Goal: Task Accomplishment & Management: Use online tool/utility

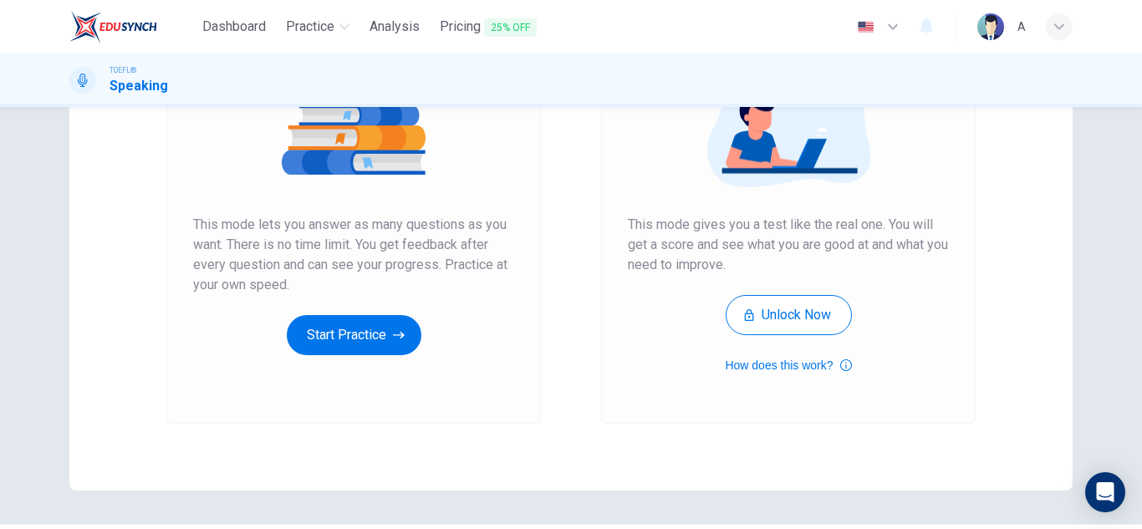
scroll to position [251, 0]
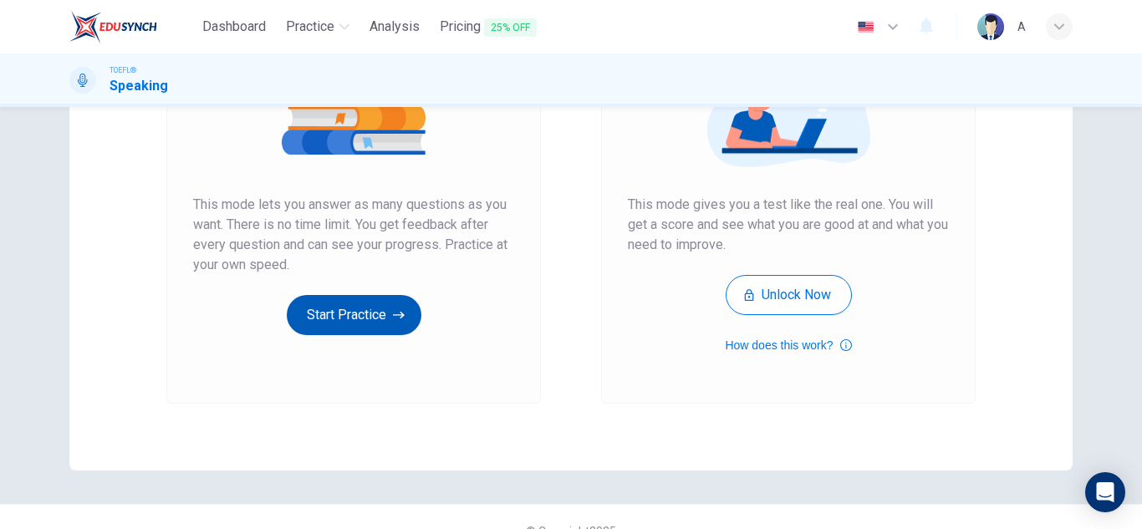
click at [334, 322] on button "Start Practice" at bounding box center [354, 315] width 135 height 40
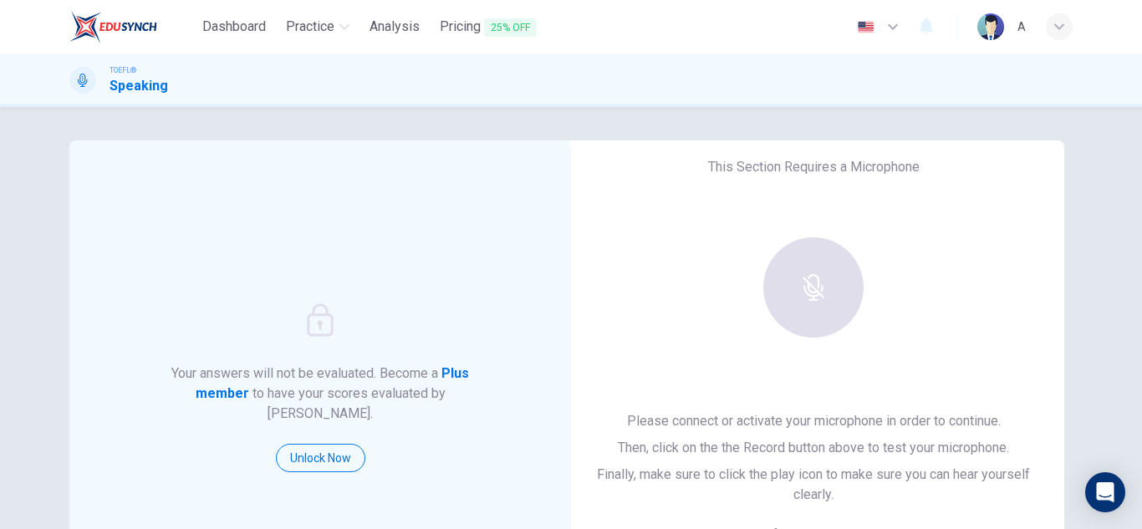
scroll to position [84, 0]
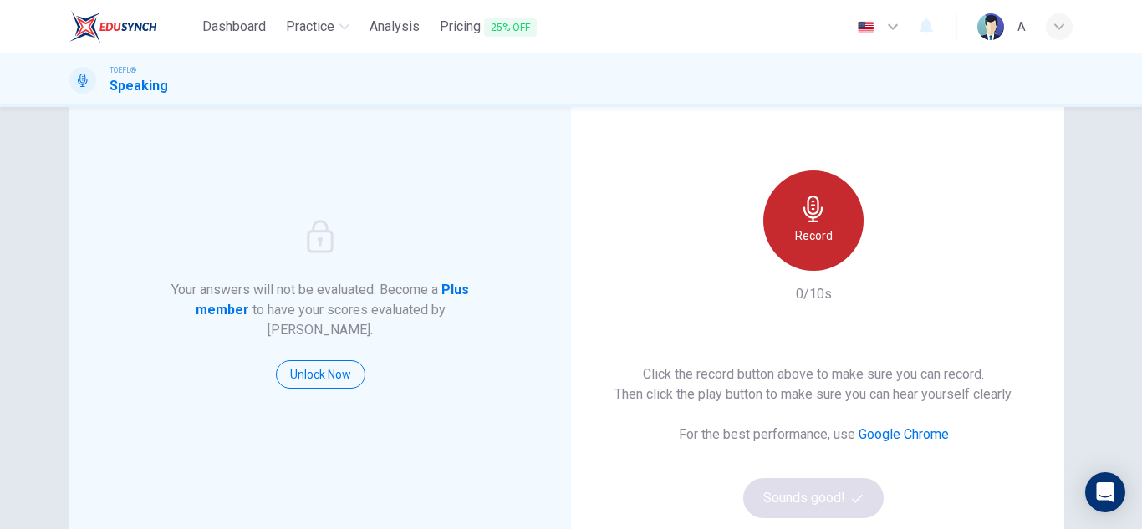
click at [819, 209] on icon "button" at bounding box center [813, 209] width 27 height 27
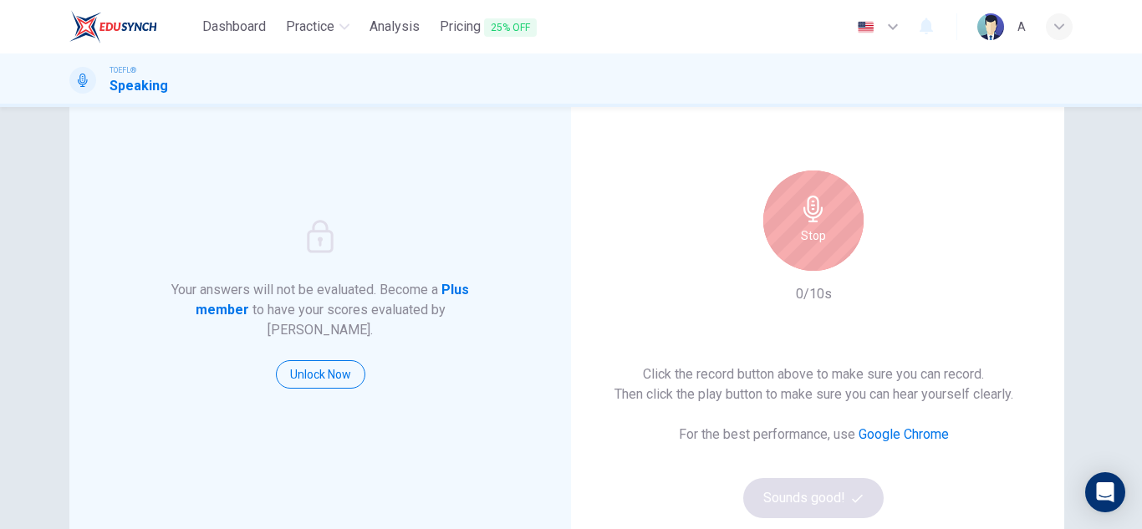
click at [819, 209] on icon "button" at bounding box center [813, 209] width 27 height 27
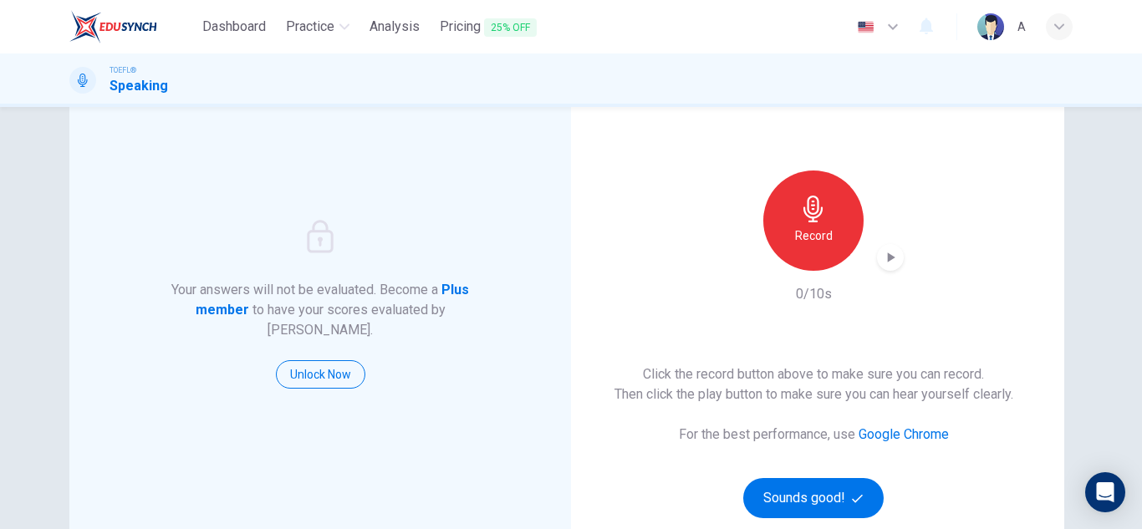
click at [819, 209] on icon "button" at bounding box center [813, 209] width 19 height 27
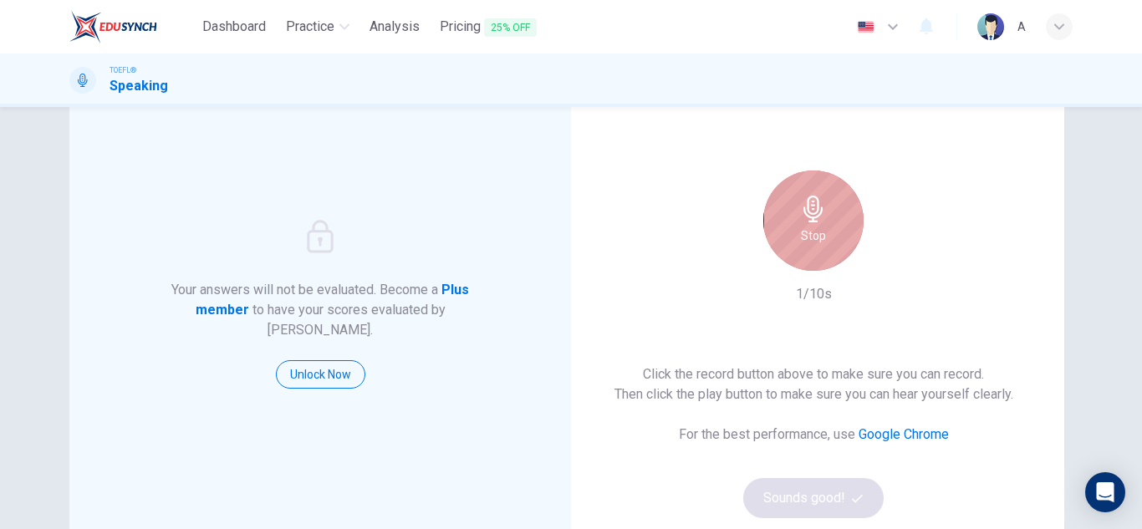
click at [814, 213] on icon "button" at bounding box center [813, 209] width 27 height 27
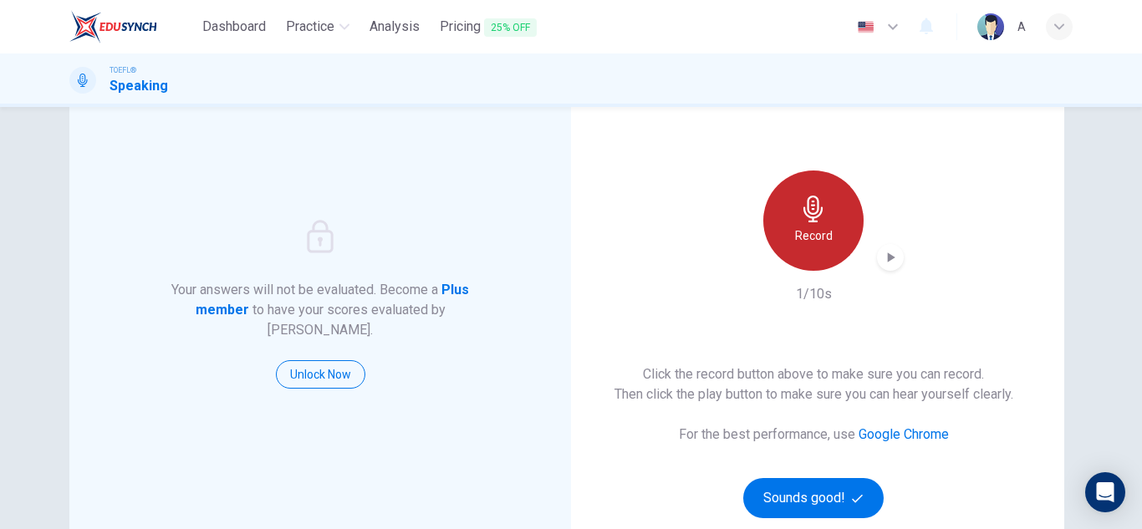
drag, startPoint x: 814, startPoint y: 217, endPoint x: 814, endPoint y: 233, distance: 16.7
click at [814, 218] on icon "button" at bounding box center [813, 209] width 27 height 27
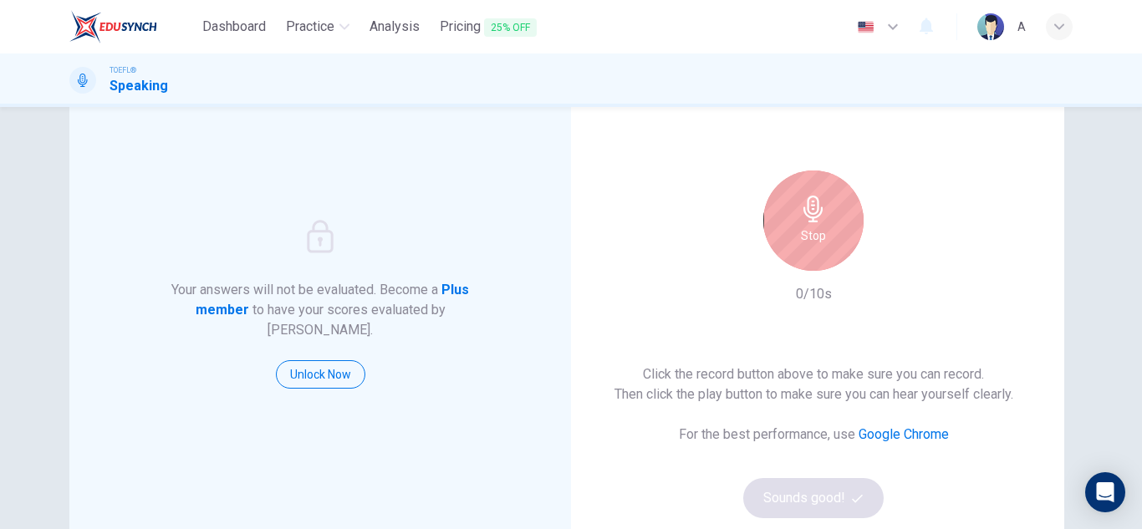
drag, startPoint x: 824, startPoint y: 213, endPoint x: 827, endPoint y: 245, distance: 31.9
click at [824, 212] on div "Stop" at bounding box center [813, 221] width 100 height 100
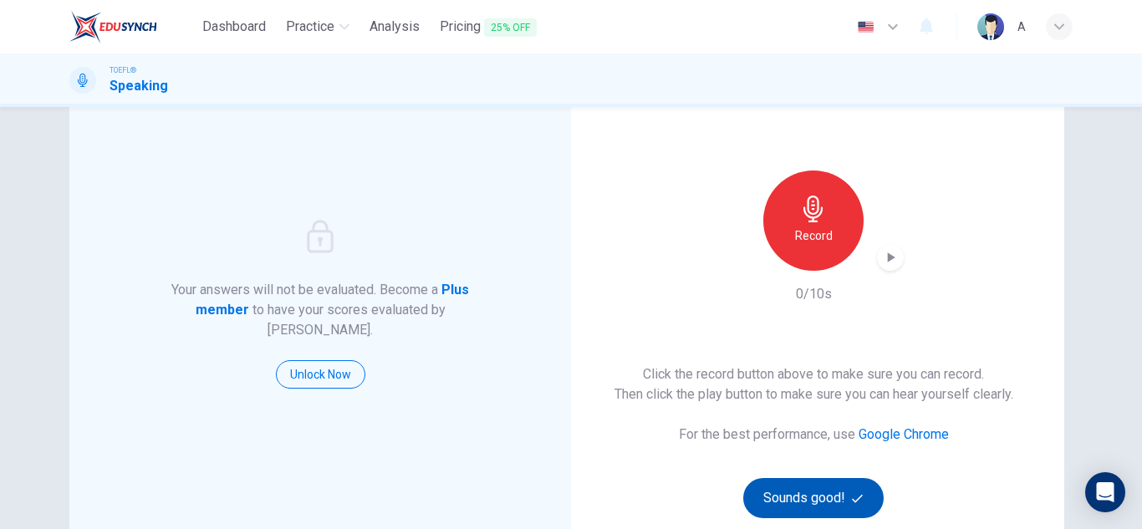
click at [826, 500] on button "Sounds good!" at bounding box center [813, 498] width 140 height 40
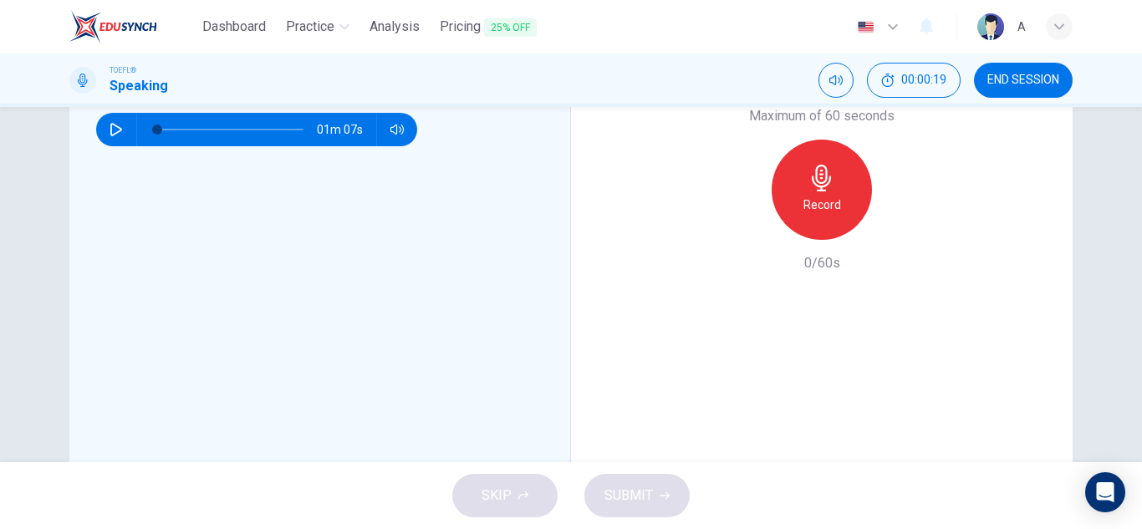
scroll to position [522, 0]
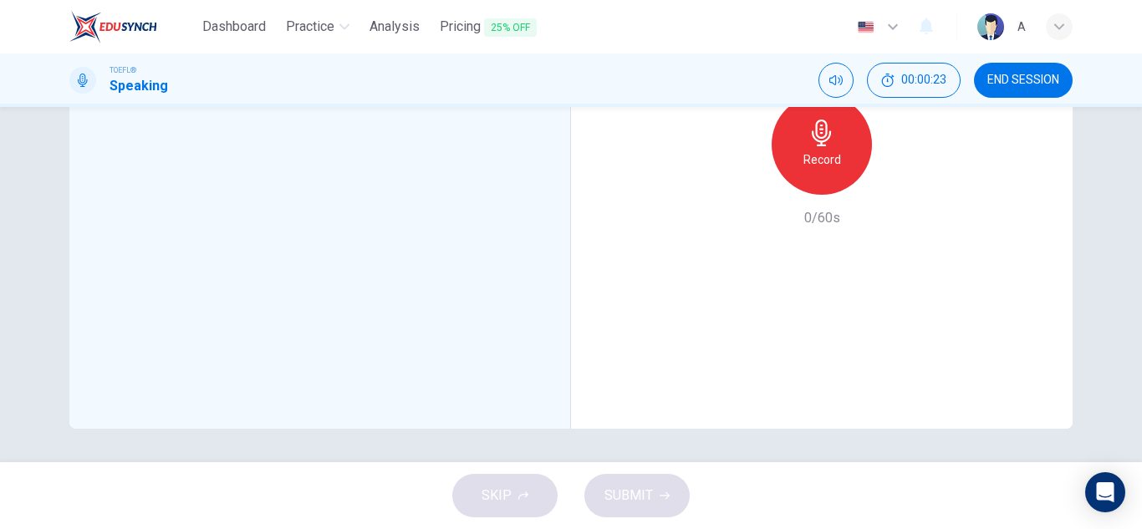
drag, startPoint x: 972, startPoint y: 181, endPoint x: 1000, endPoint y: 215, distance: 44.0
click at [1000, 215] on div "Maximum of 60 seconds Record 0/60s" at bounding box center [822, 144] width 502 height 569
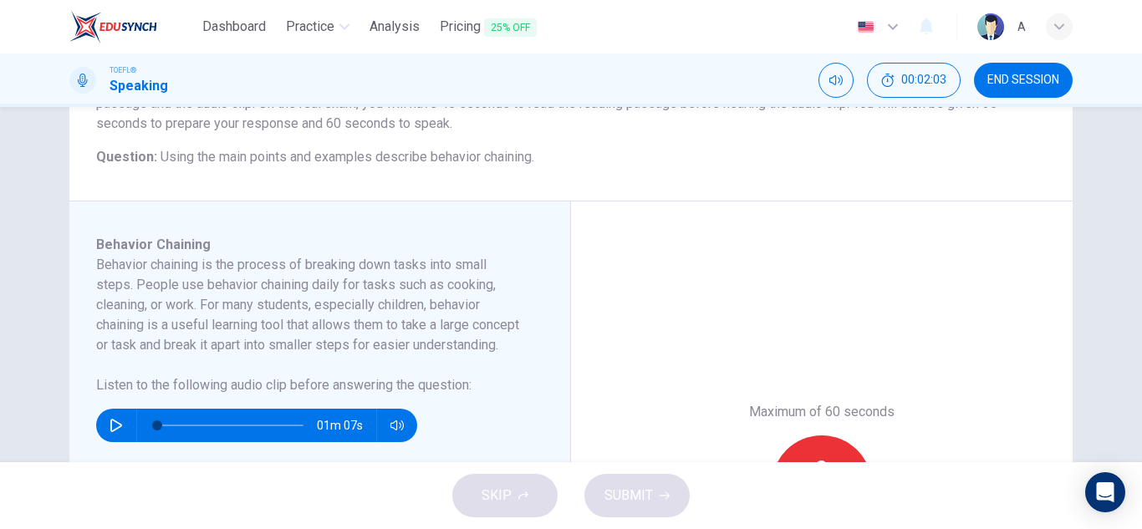
scroll to position [187, 0]
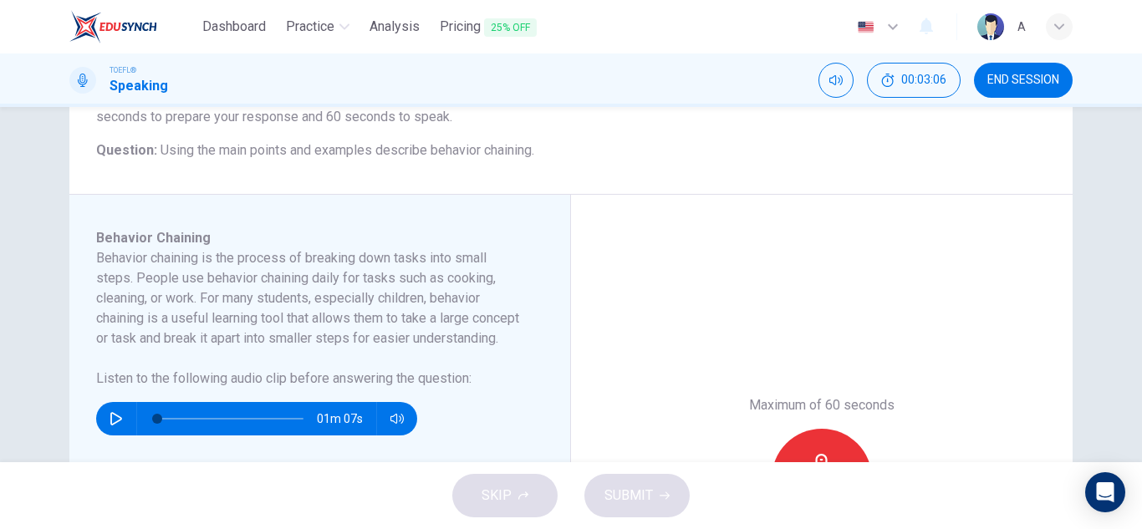
click at [115, 426] on icon "button" at bounding box center [116, 418] width 13 height 13
type input "0"
click at [817, 437] on div "Record" at bounding box center [822, 479] width 100 height 100
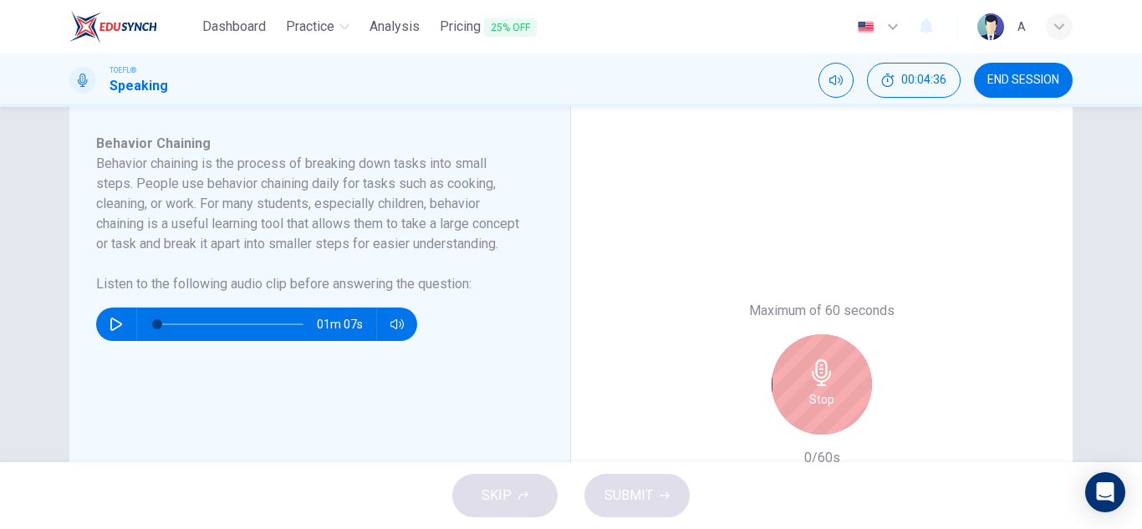
scroll to position [355, 0]
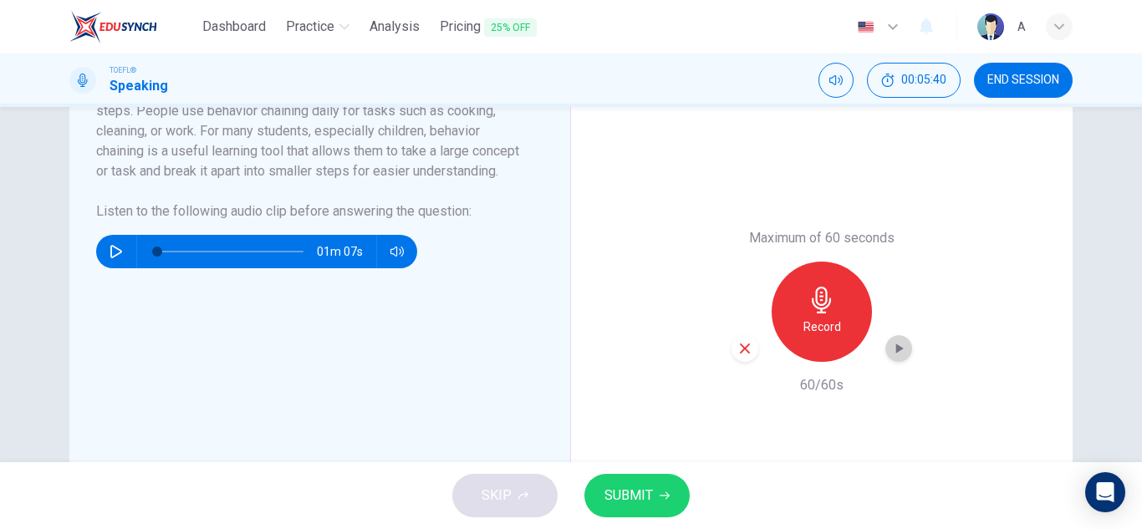
click at [896, 335] on div "button" at bounding box center [899, 348] width 27 height 27
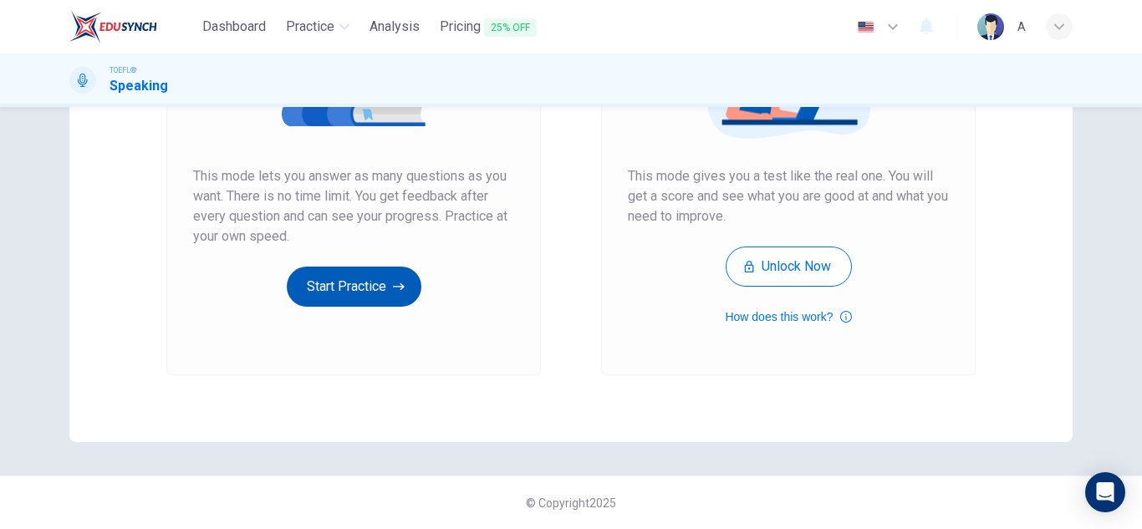
click at [375, 274] on button "Start Practice" at bounding box center [354, 287] width 135 height 40
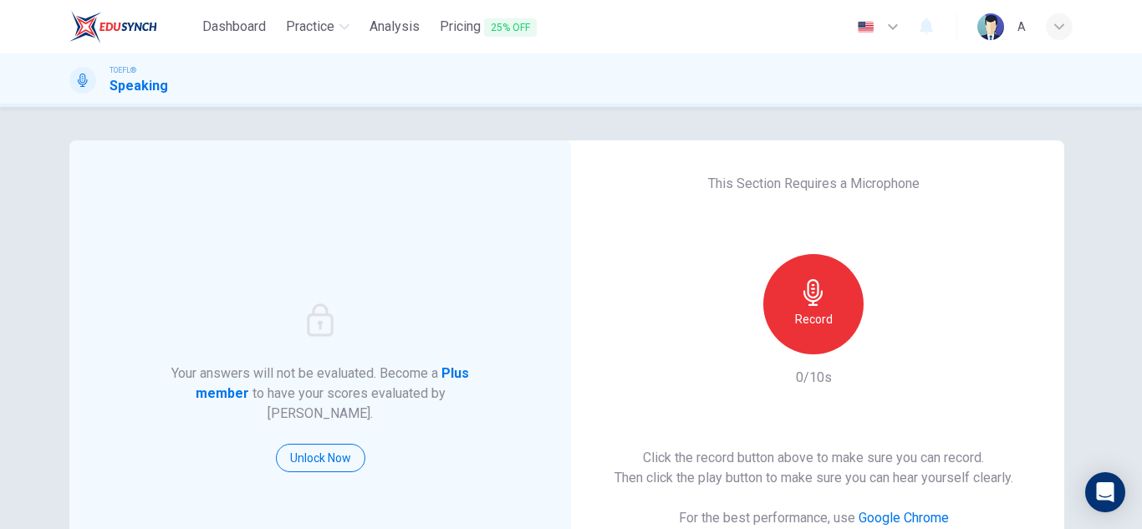
click at [830, 300] on div "Record" at bounding box center [813, 304] width 100 height 100
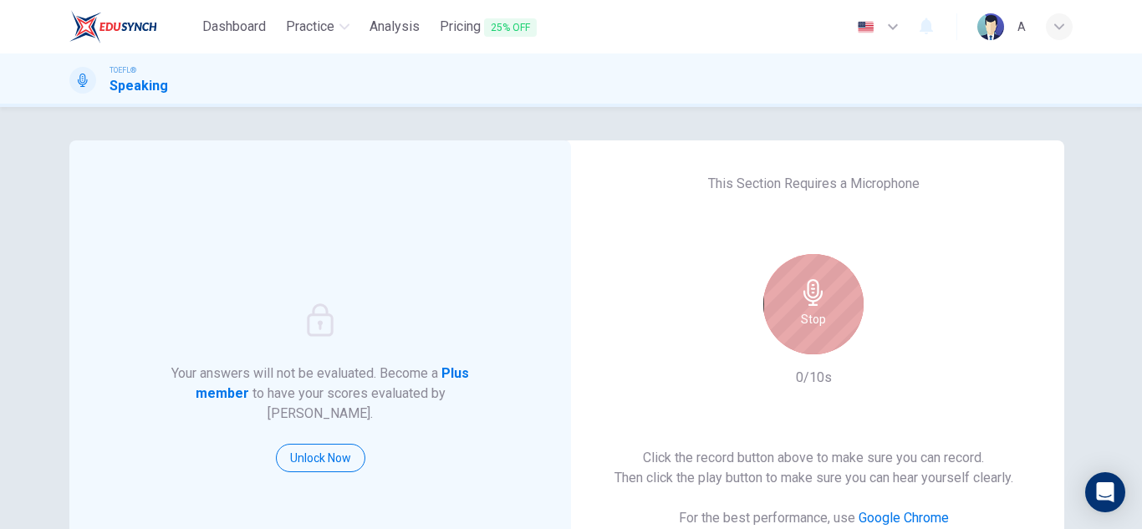
click at [830, 300] on div "Stop" at bounding box center [813, 304] width 100 height 100
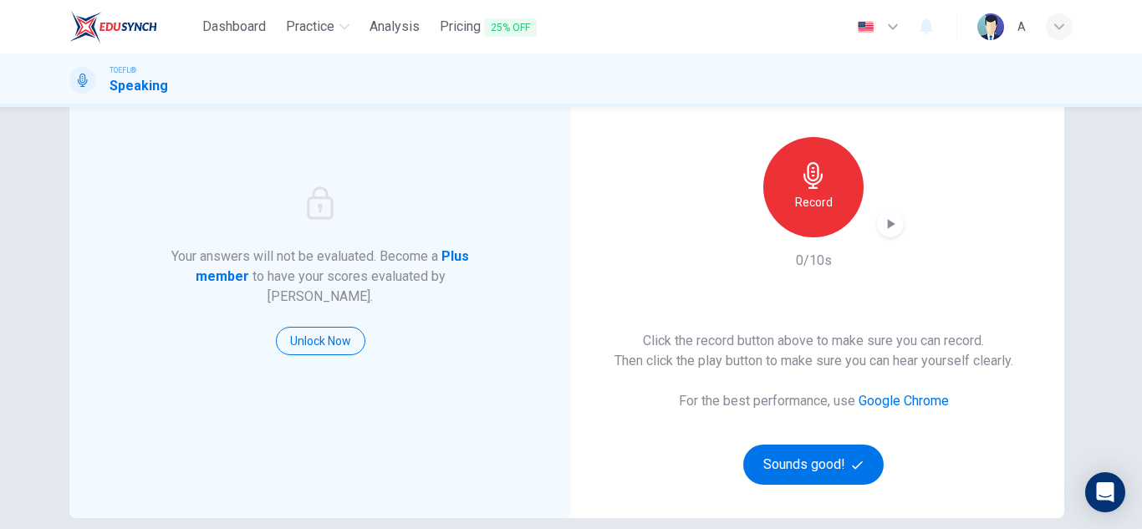
scroll to position [251, 0]
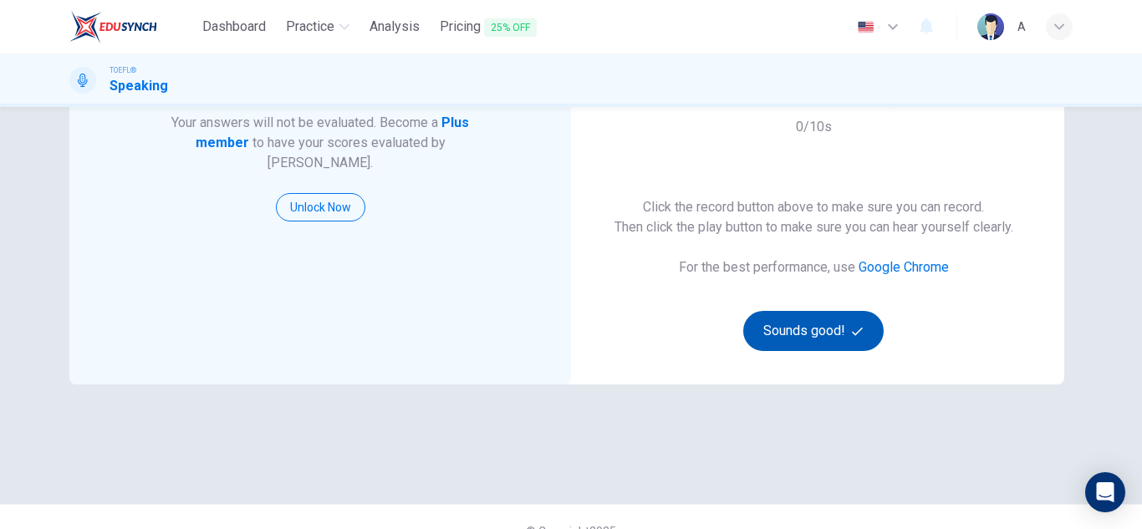
click at [830, 336] on button "Sounds good!" at bounding box center [813, 331] width 140 height 40
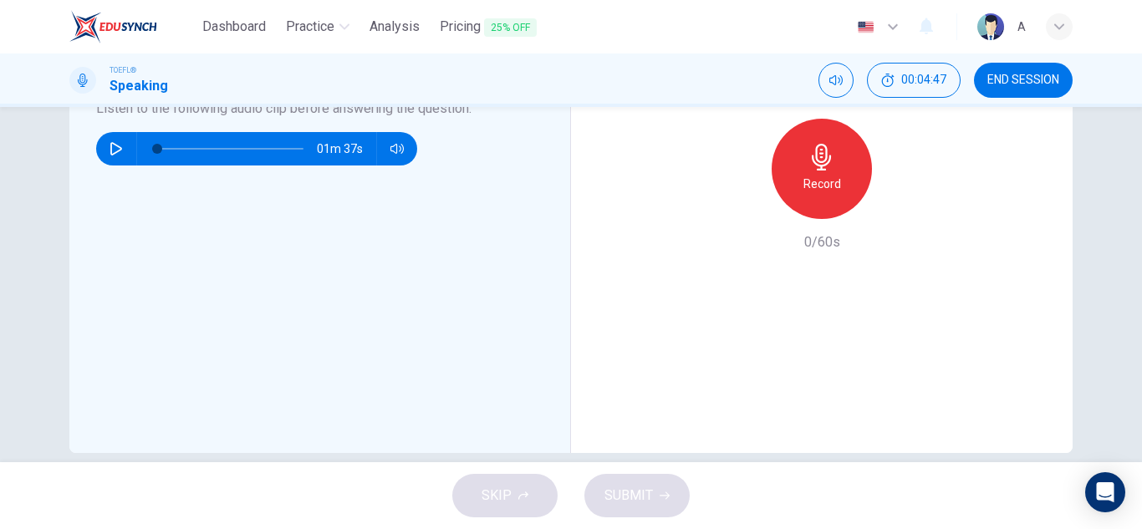
scroll to position [502, 0]
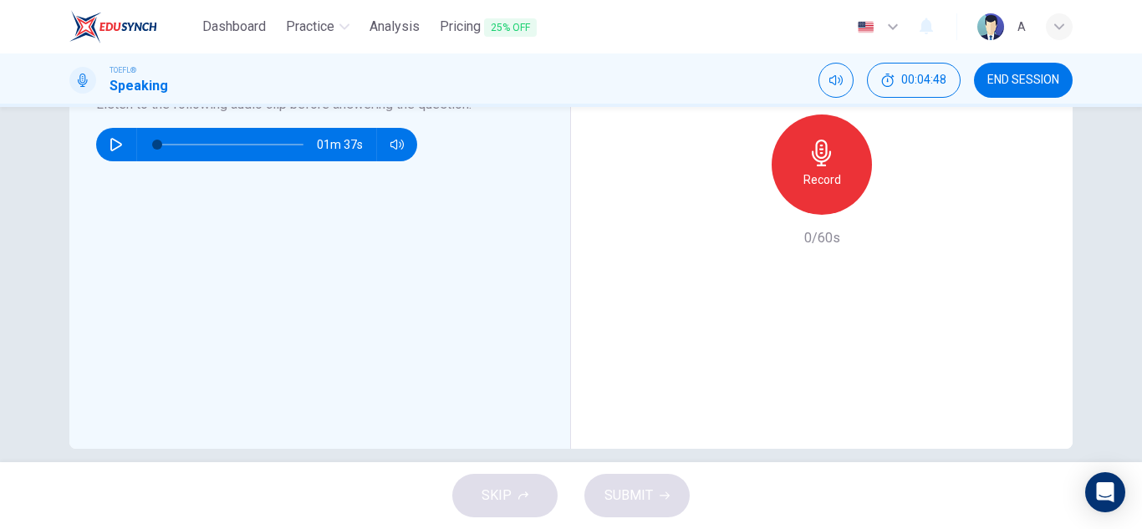
click at [110, 141] on icon "button" at bounding box center [116, 144] width 13 height 13
type input "24"
type input "0"
click at [823, 159] on icon "button" at bounding box center [821, 153] width 19 height 27
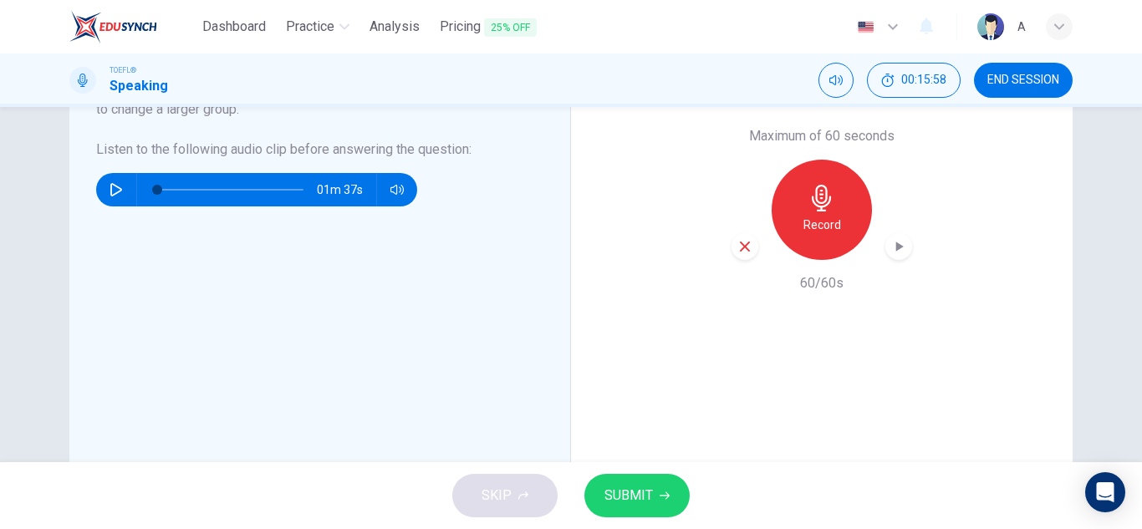
scroll to position [418, 0]
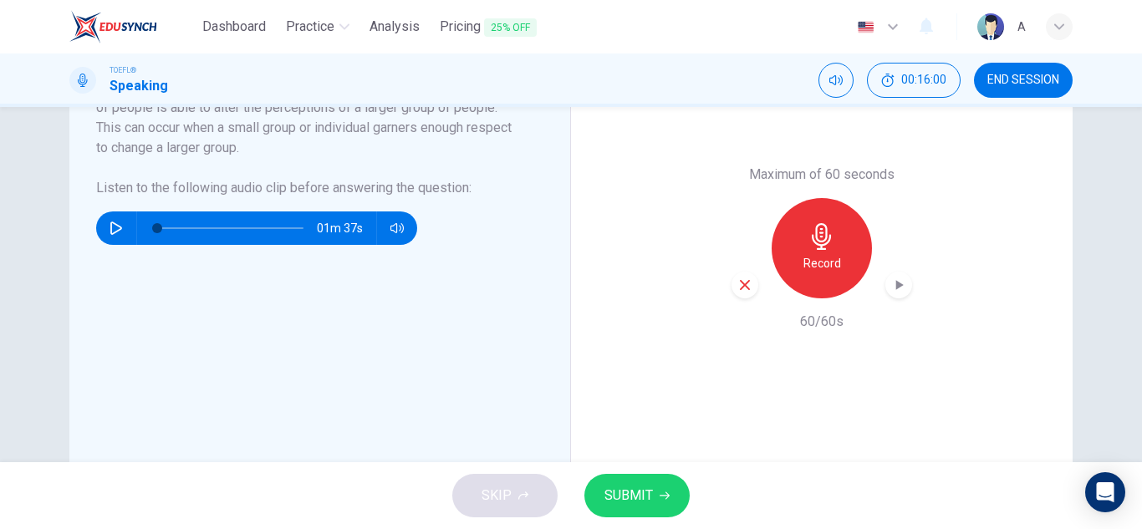
click at [742, 293] on div "button" at bounding box center [745, 285] width 27 height 27
click at [829, 290] on div "Record" at bounding box center [822, 248] width 100 height 100
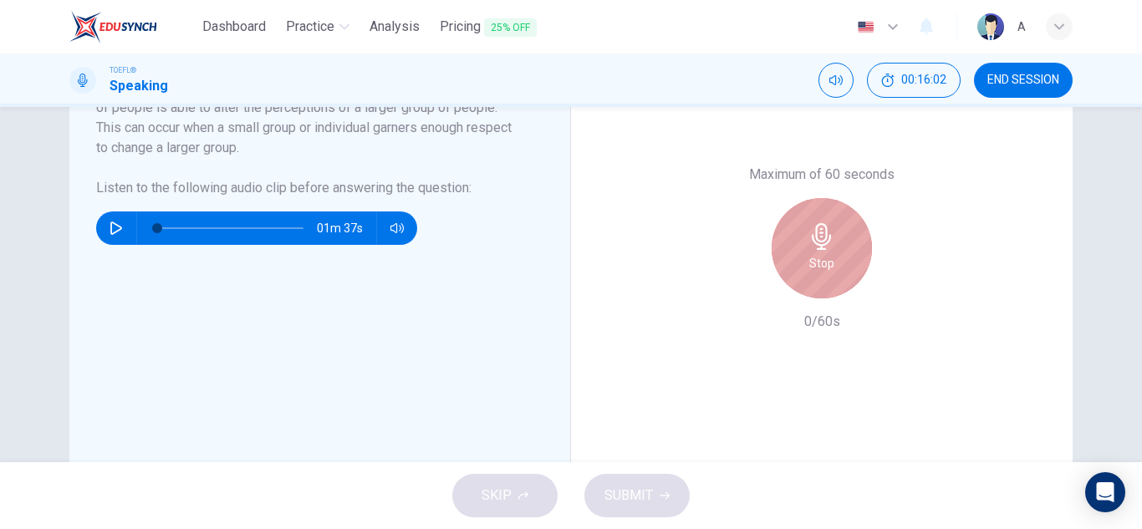
click at [829, 290] on div "Stop" at bounding box center [822, 248] width 100 height 100
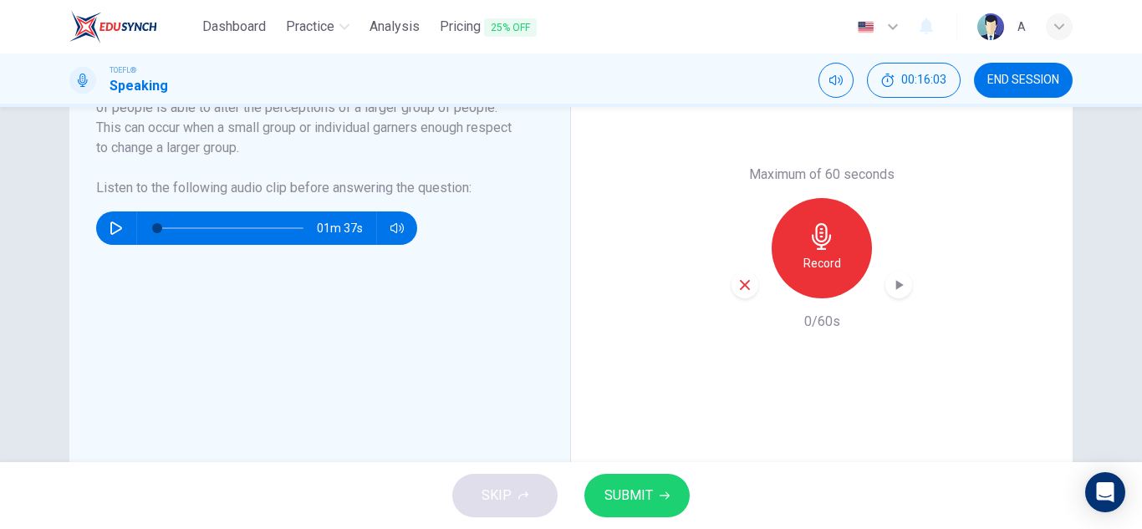
click at [790, 272] on div "Record" at bounding box center [822, 248] width 100 height 100
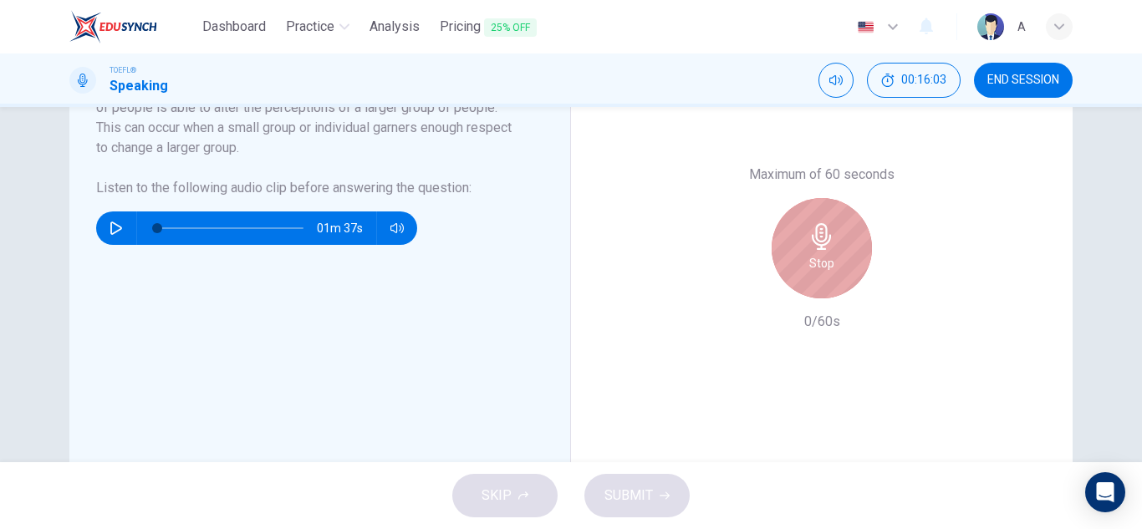
click at [790, 272] on div "Stop" at bounding box center [822, 248] width 100 height 100
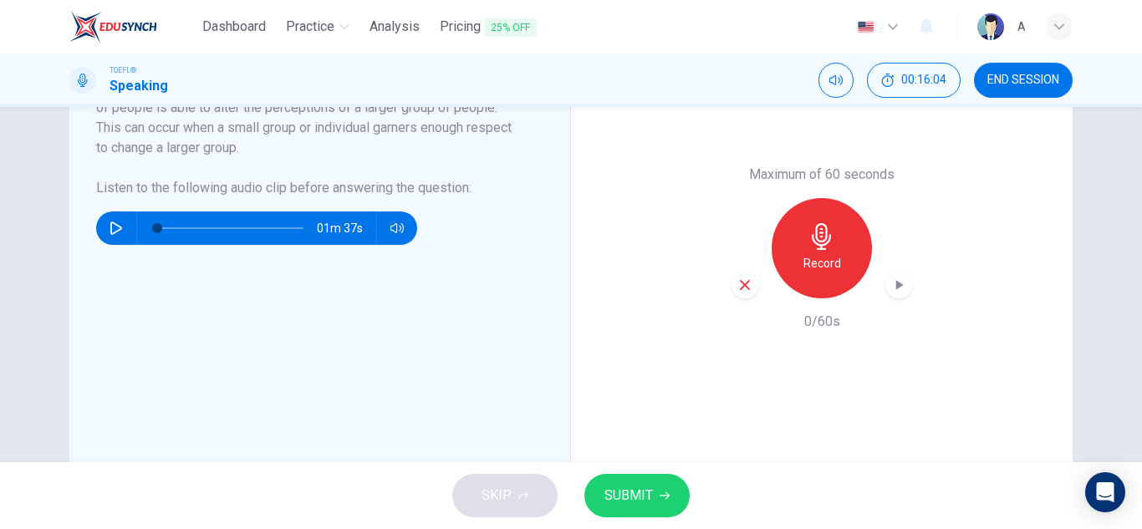
click at [653, 486] on button "SUBMIT" at bounding box center [636, 495] width 105 height 43
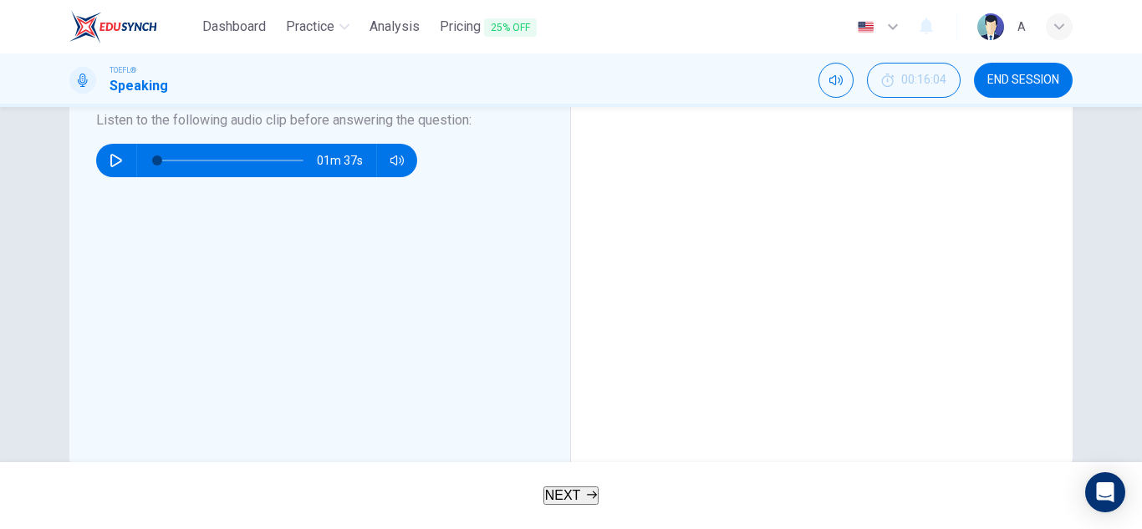
click at [580, 480] on body "Dashboard Practice Analysis Pricing 25% OFF English en ​ A TOEFL® Speaking 00:1…" at bounding box center [571, 264] width 1142 height 529
drag, startPoint x: 659, startPoint y: 381, endPoint x: 939, endPoint y: 459, distance: 290.7
click at [564, 498] on span "NEXT" at bounding box center [563, 495] width 36 height 14
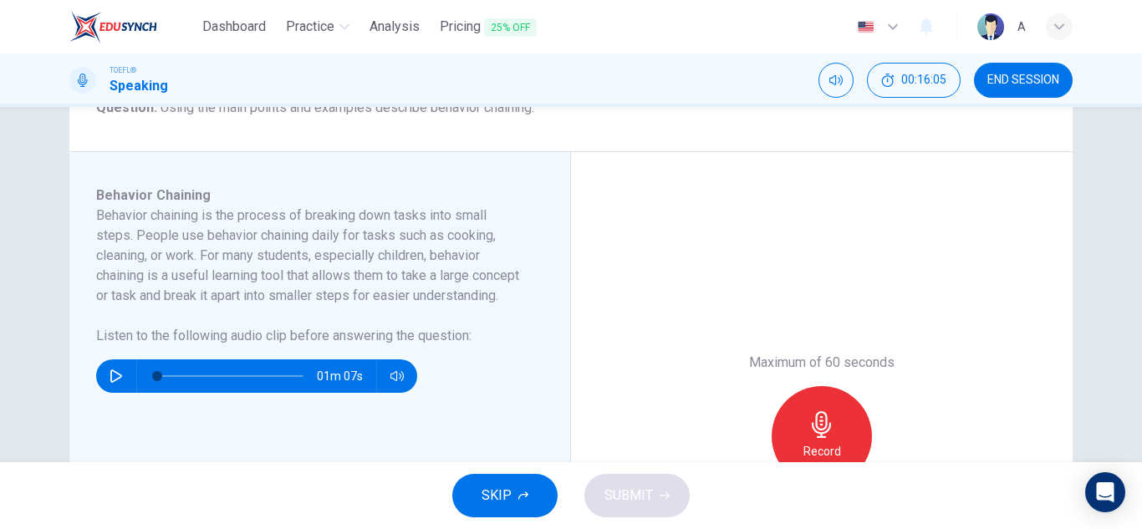
scroll to position [251, 0]
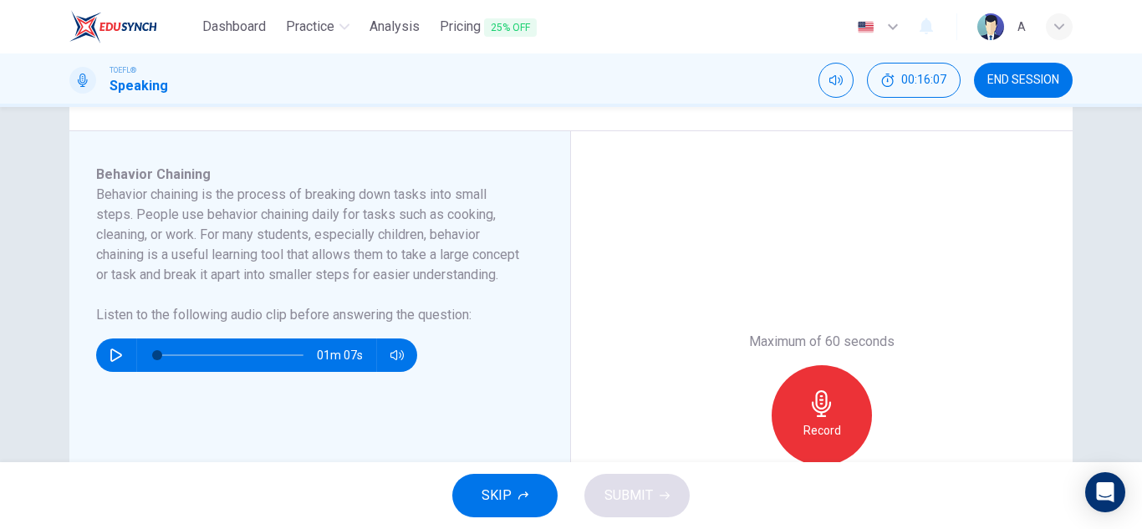
click at [507, 482] on button "SKIP" at bounding box center [504, 495] width 105 height 43
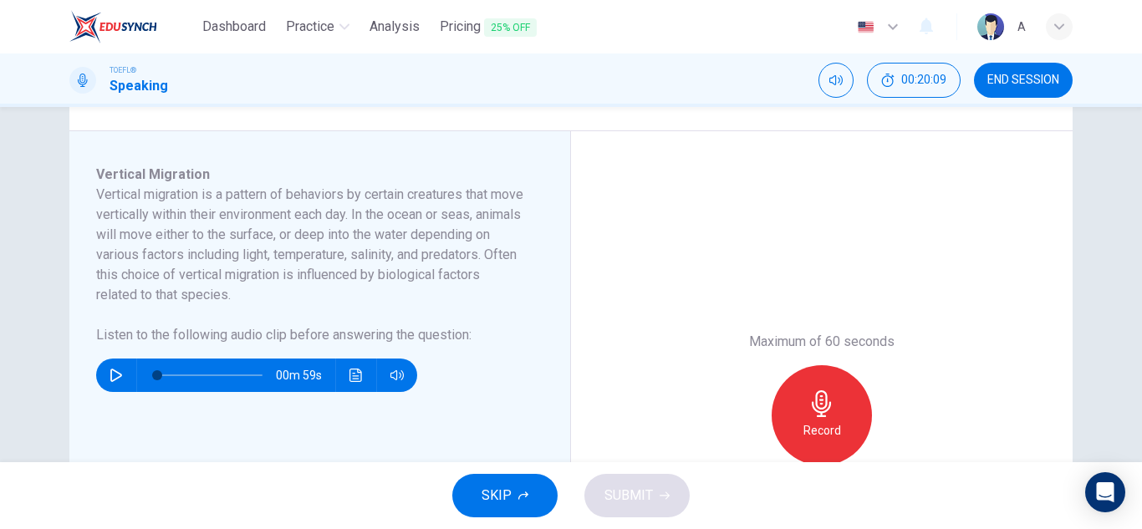
click at [116, 369] on icon "button" at bounding box center [116, 375] width 13 height 13
type input "0"
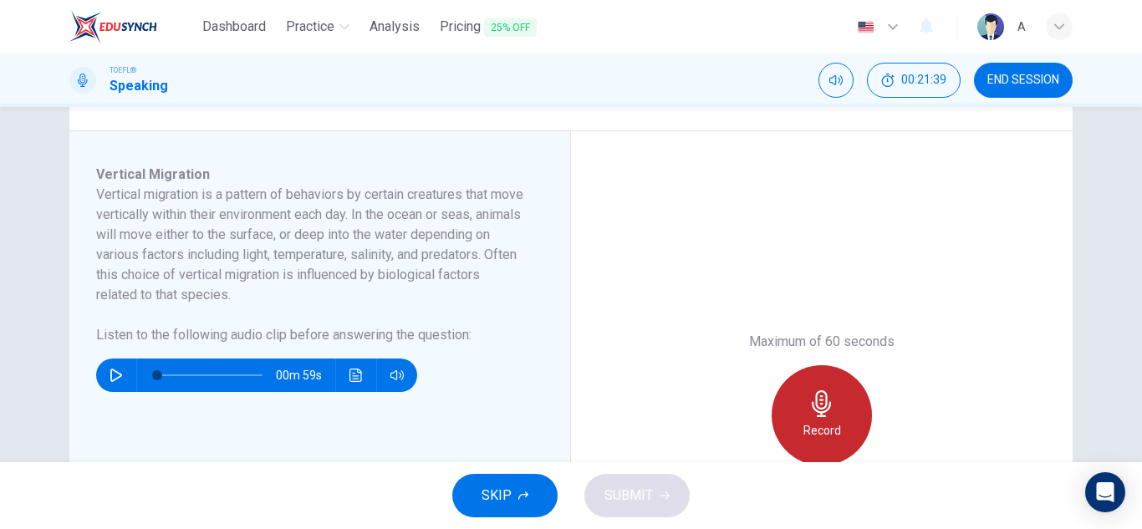
click at [802, 397] on div "Record" at bounding box center [822, 415] width 100 height 100
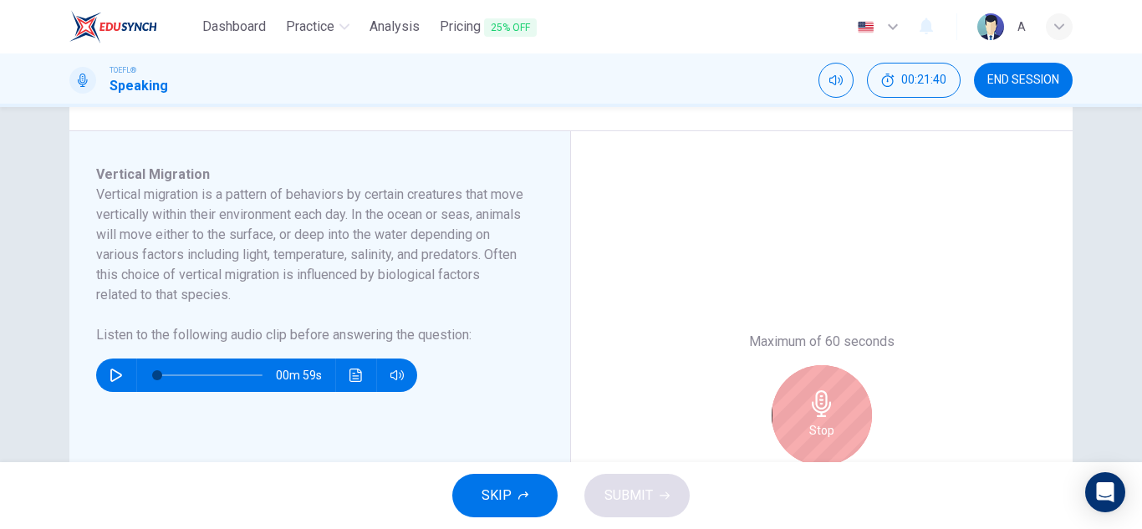
scroll to position [334, 0]
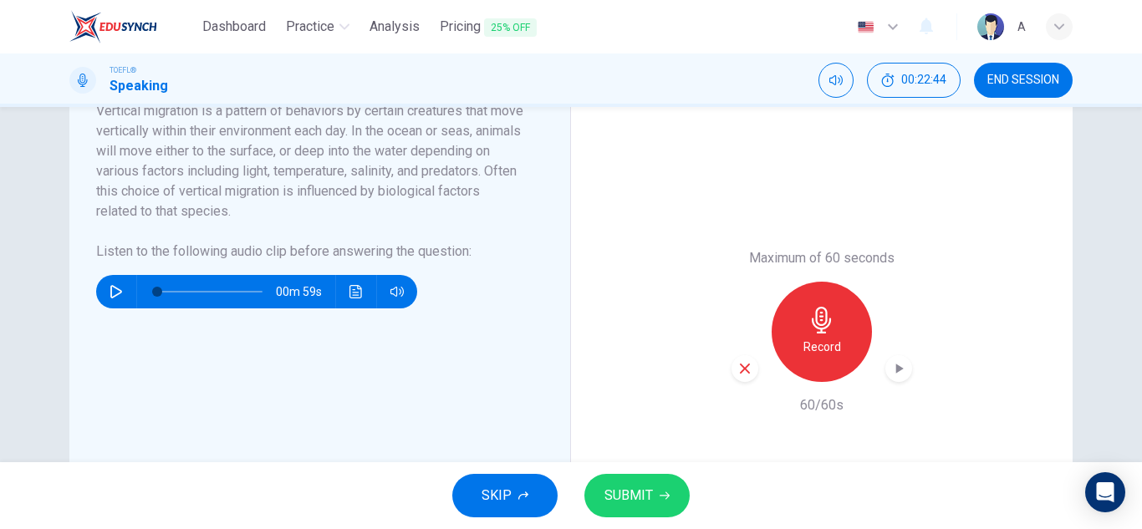
click at [891, 373] on icon "button" at bounding box center [899, 368] width 17 height 17
